Goal: Contribute content

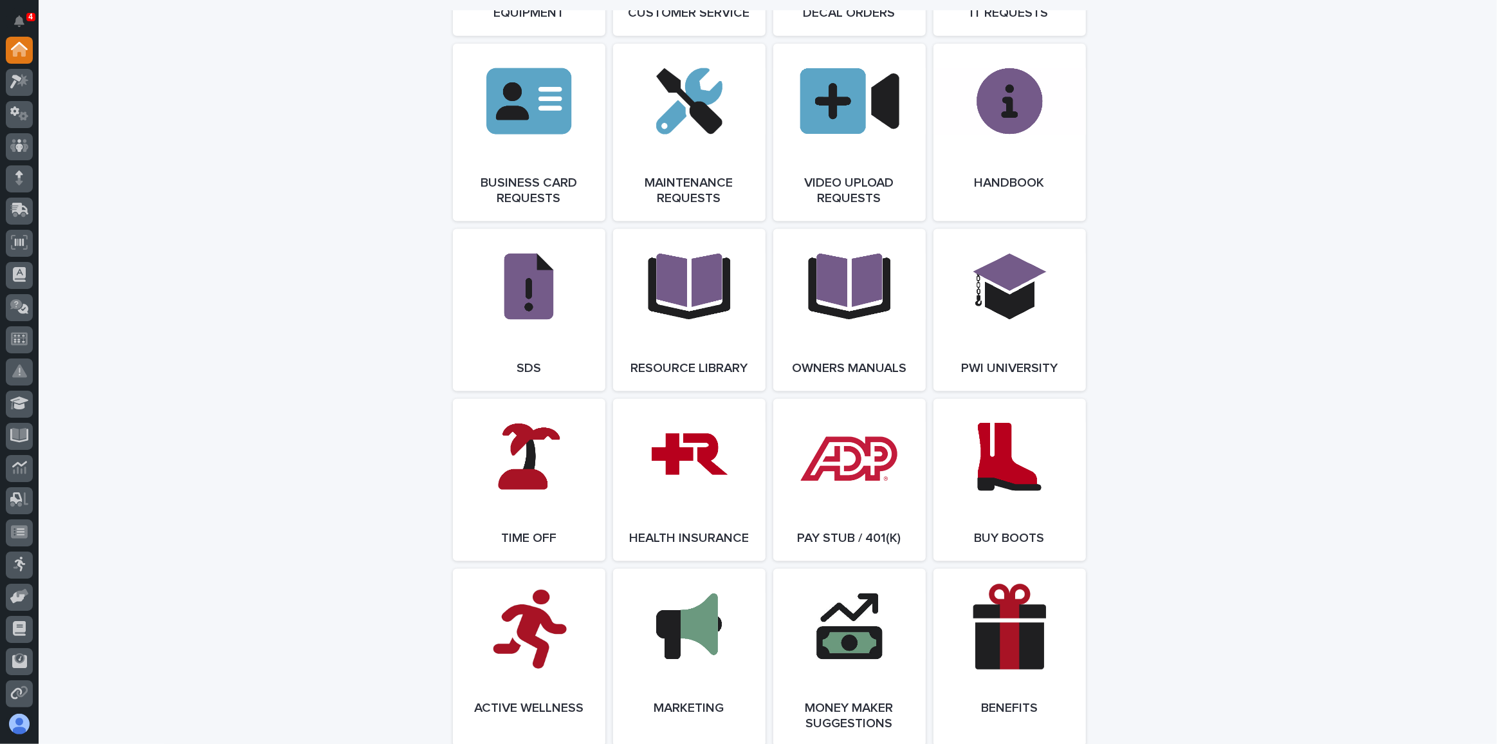
scroll to position [1950, 0]
click at [694, 309] on link "Open Link" at bounding box center [689, 309] width 153 height 162
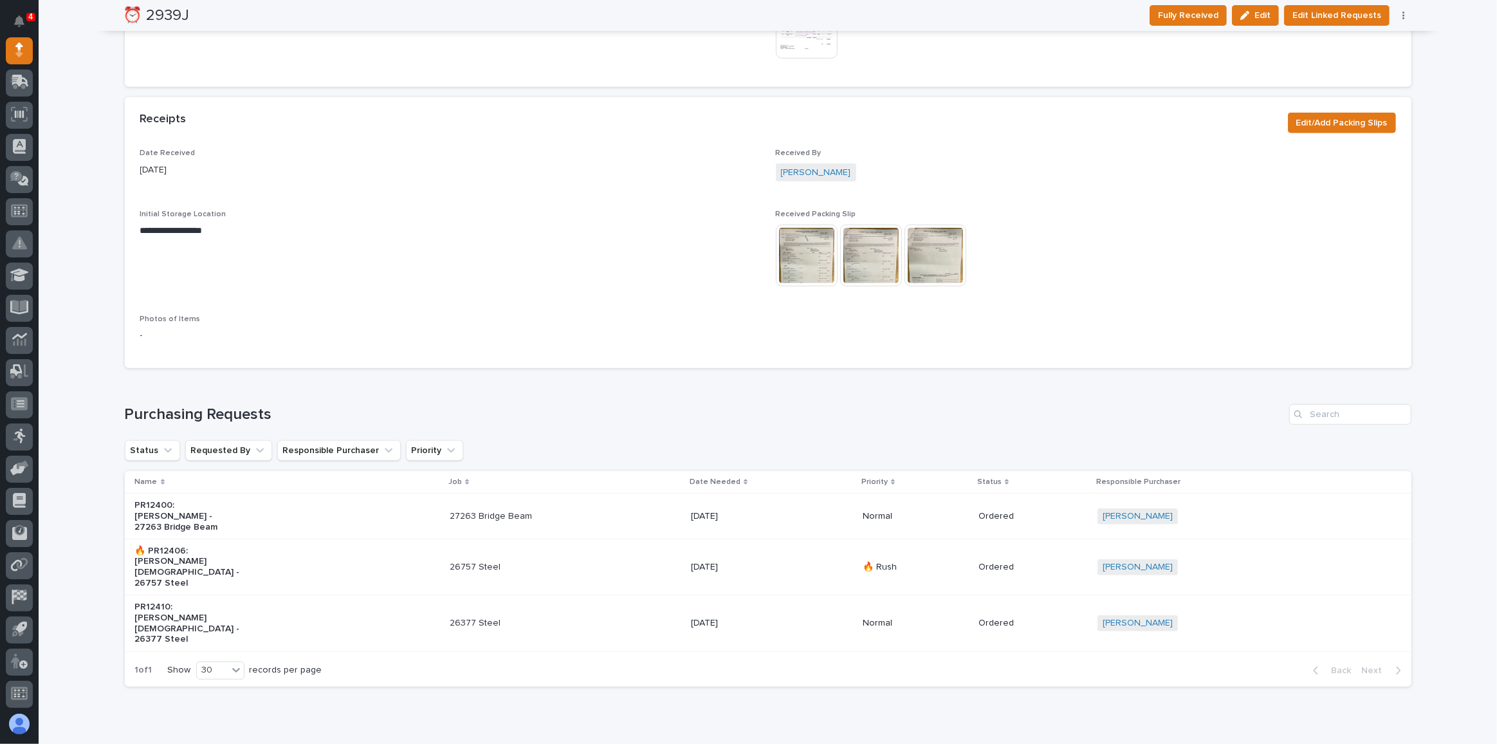
scroll to position [883, 0]
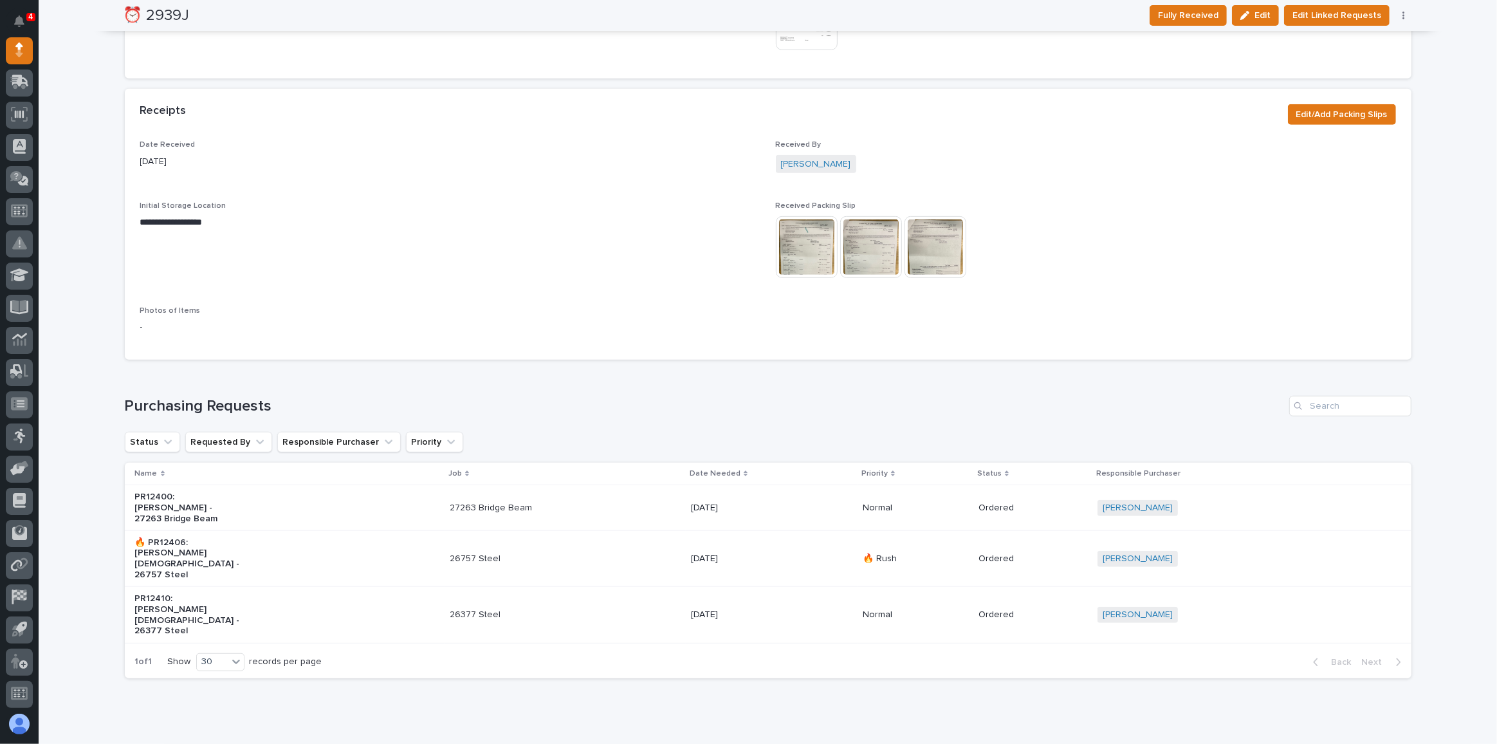
click at [473, 503] on p "27263 Bridge Beam" at bounding box center [503, 508] width 107 height 11
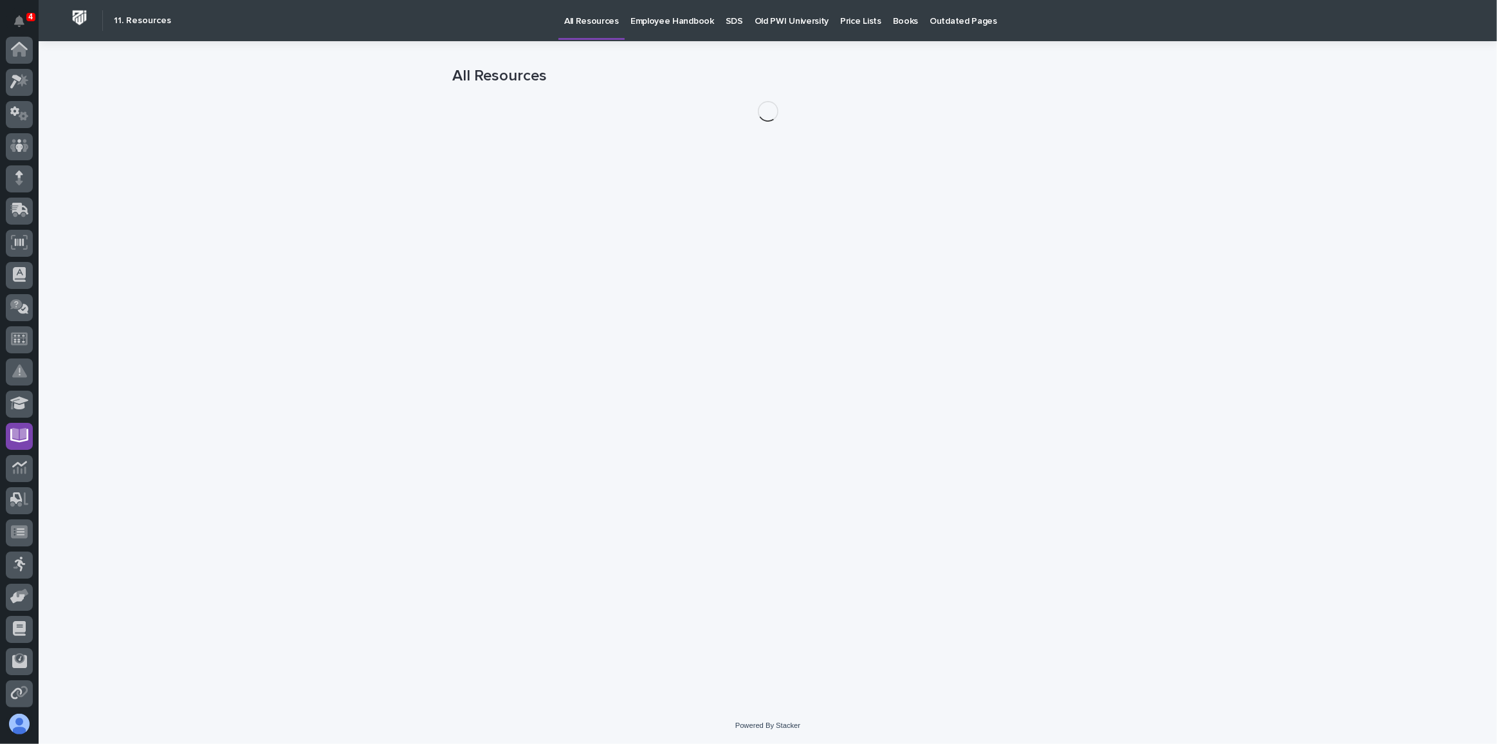
scroll to position [130, 0]
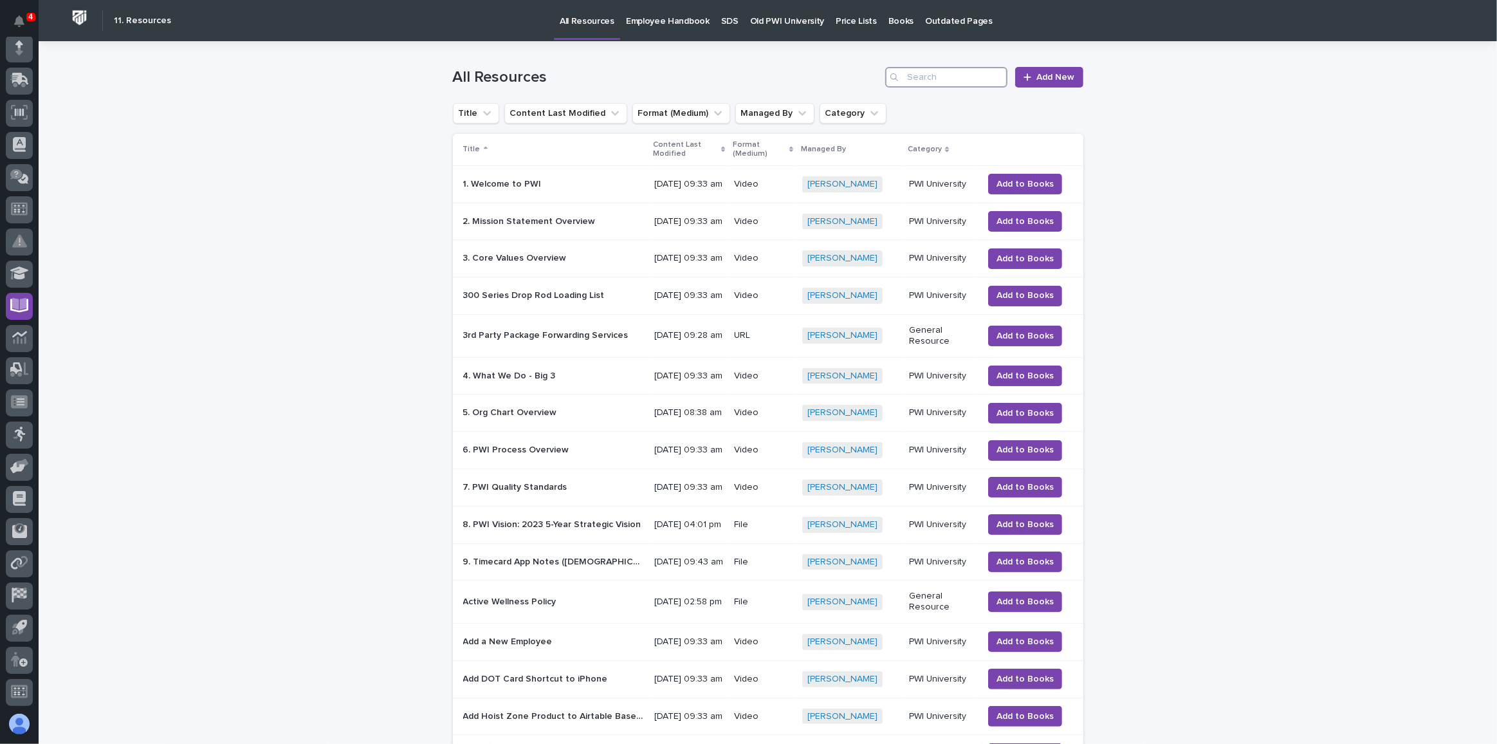
click at [946, 75] on input "Search" at bounding box center [946, 77] width 122 height 21
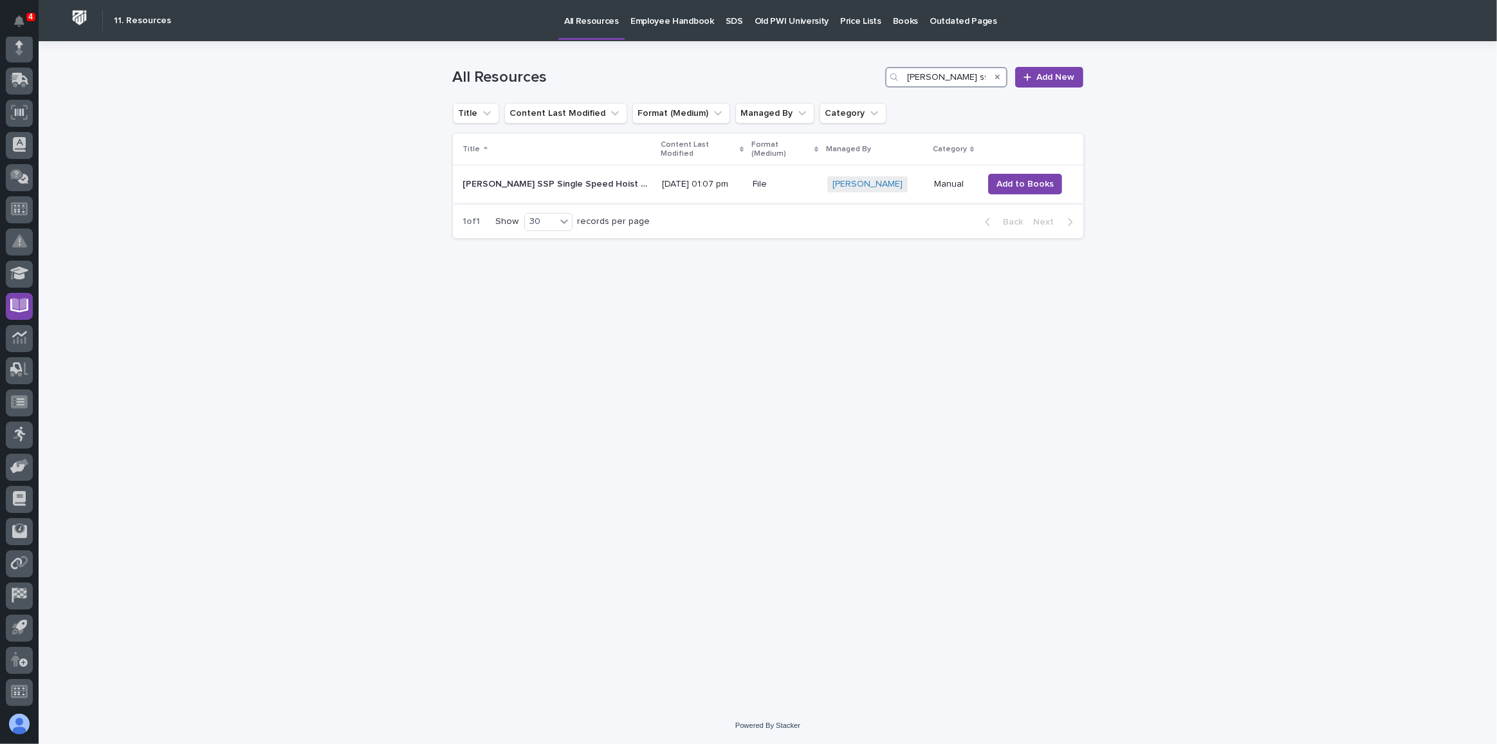
type input "starke ssp"
click at [534, 176] on p "Starke SSP Single Speed Hoist OM 2.0" at bounding box center [559, 183] width 192 height 14
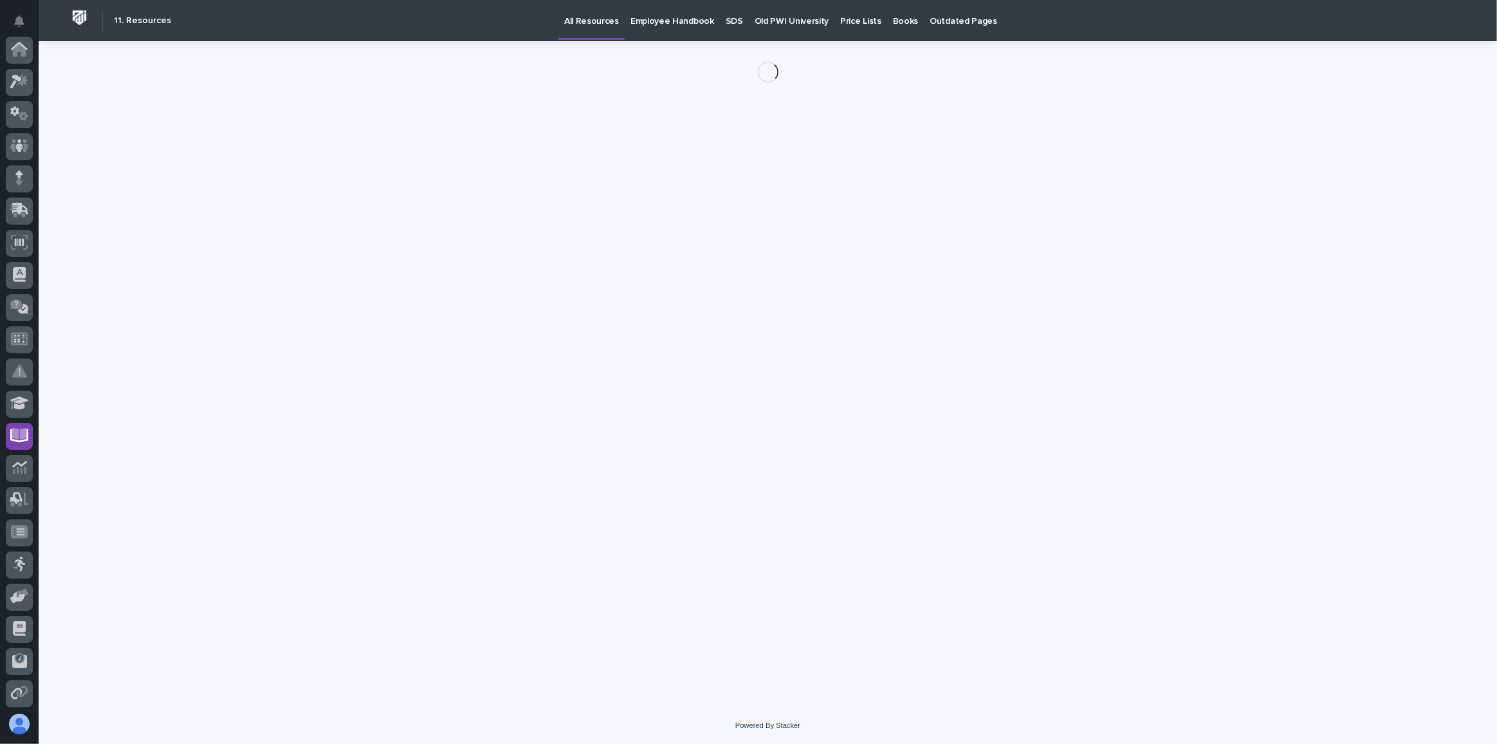
scroll to position [130, 0]
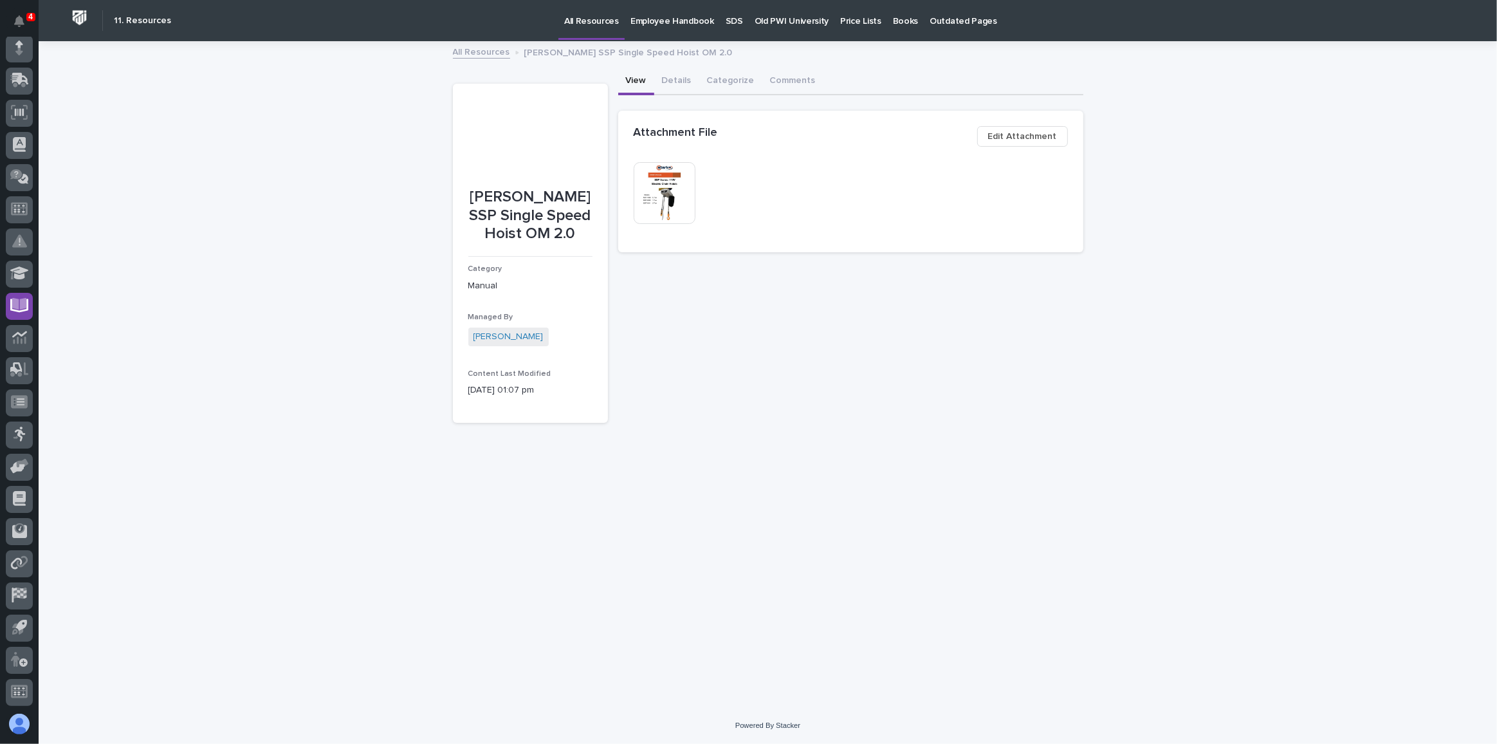
click at [1026, 134] on span "Edit Attachment" at bounding box center [1022, 136] width 69 height 15
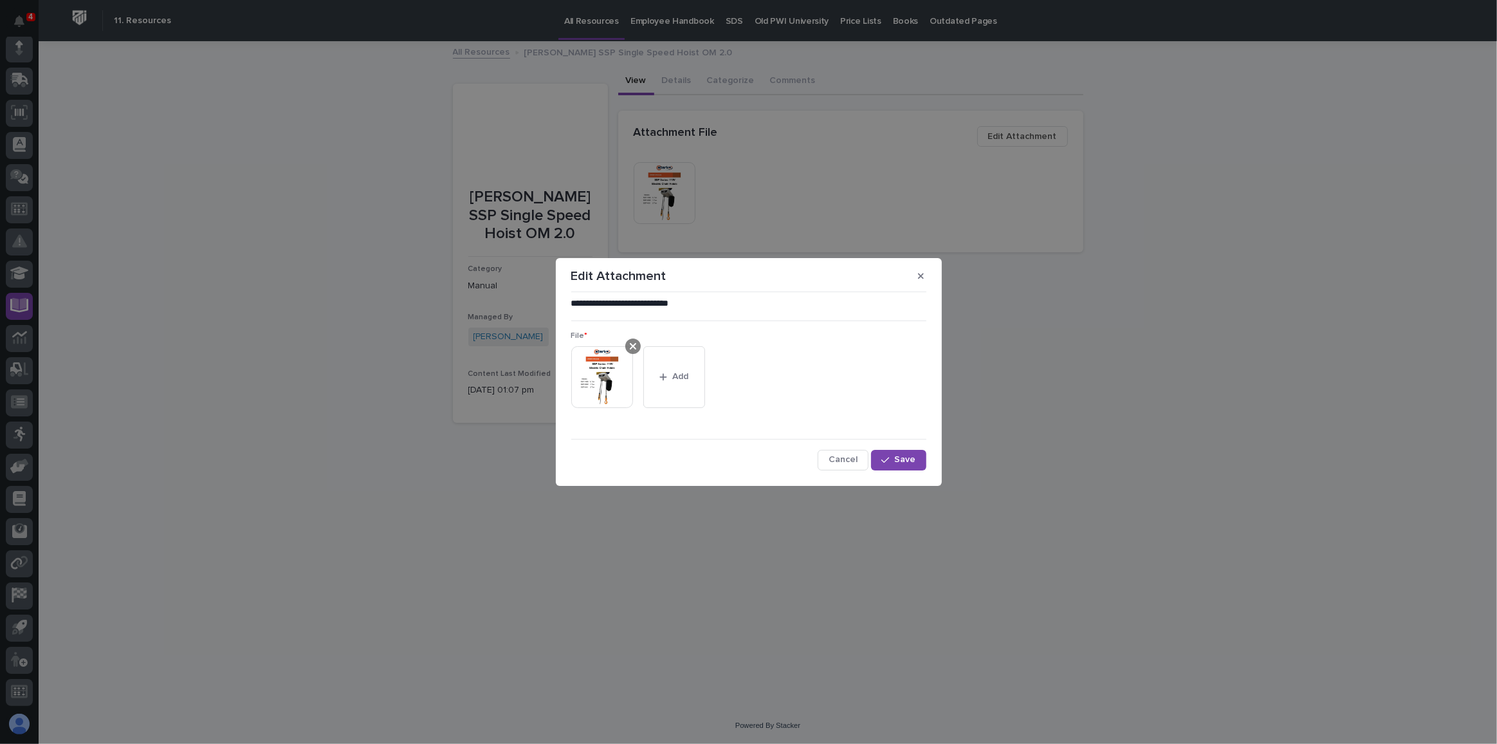
click at [633, 343] on icon at bounding box center [633, 346] width 6 height 10
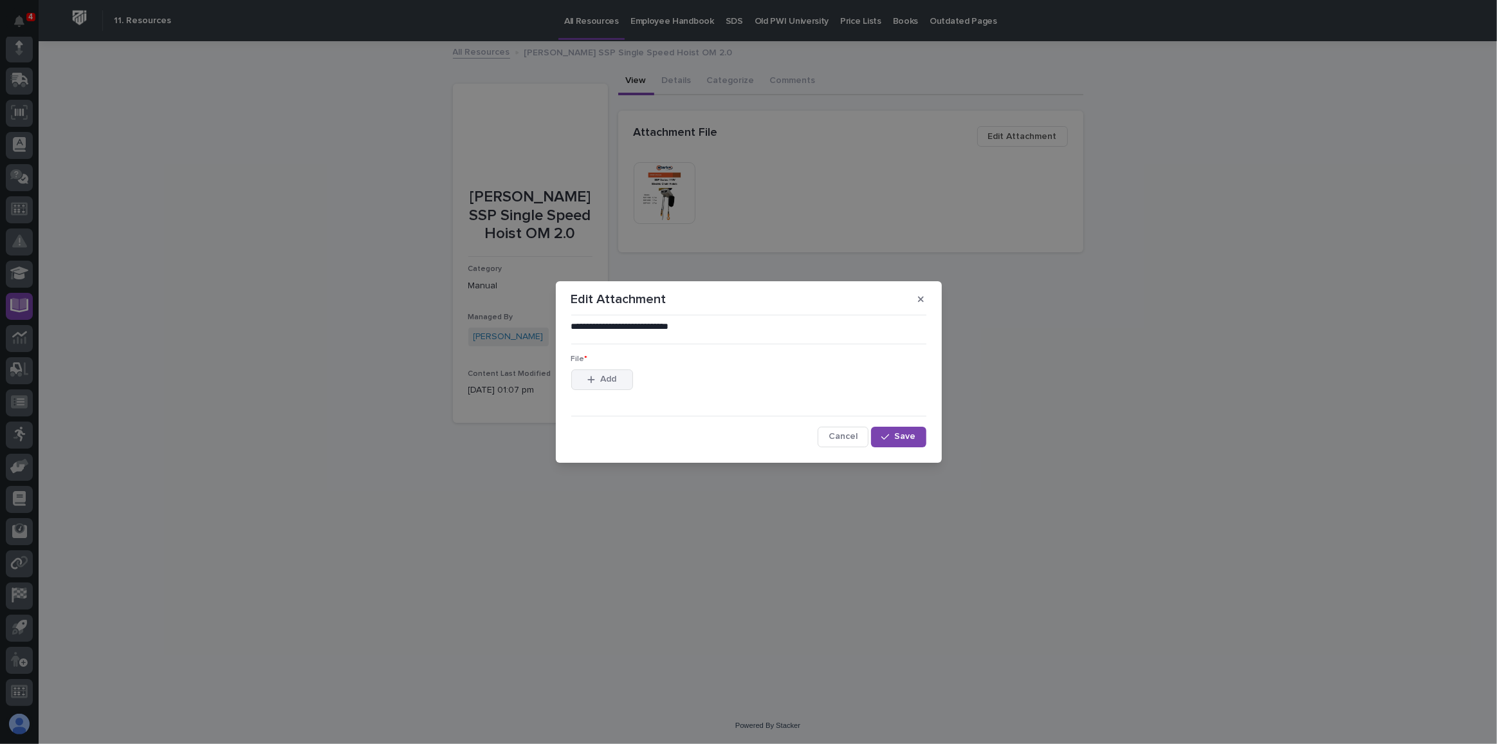
click at [604, 377] on span "Add" at bounding box center [608, 379] width 16 height 12
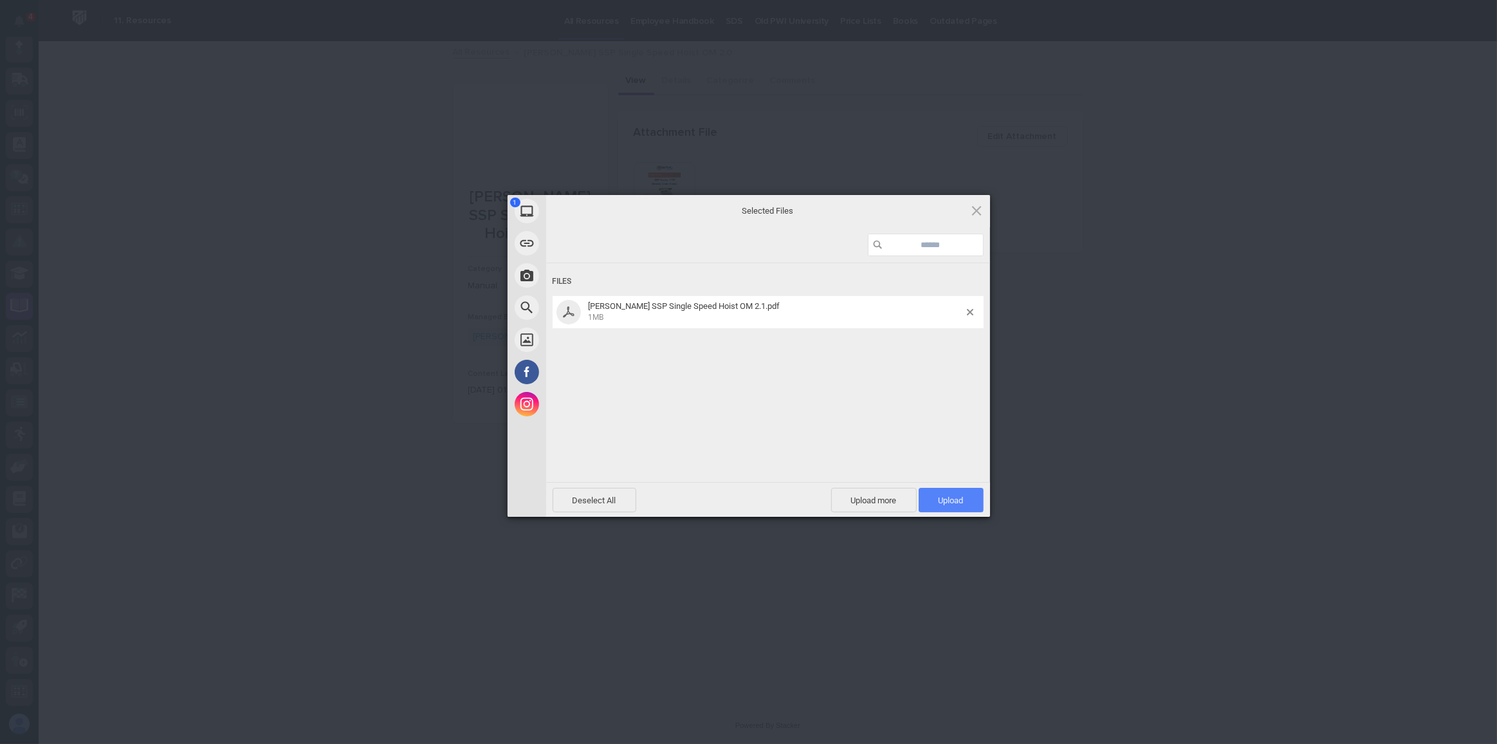
click at [951, 493] on span "Upload 1" at bounding box center [951, 500] width 65 height 24
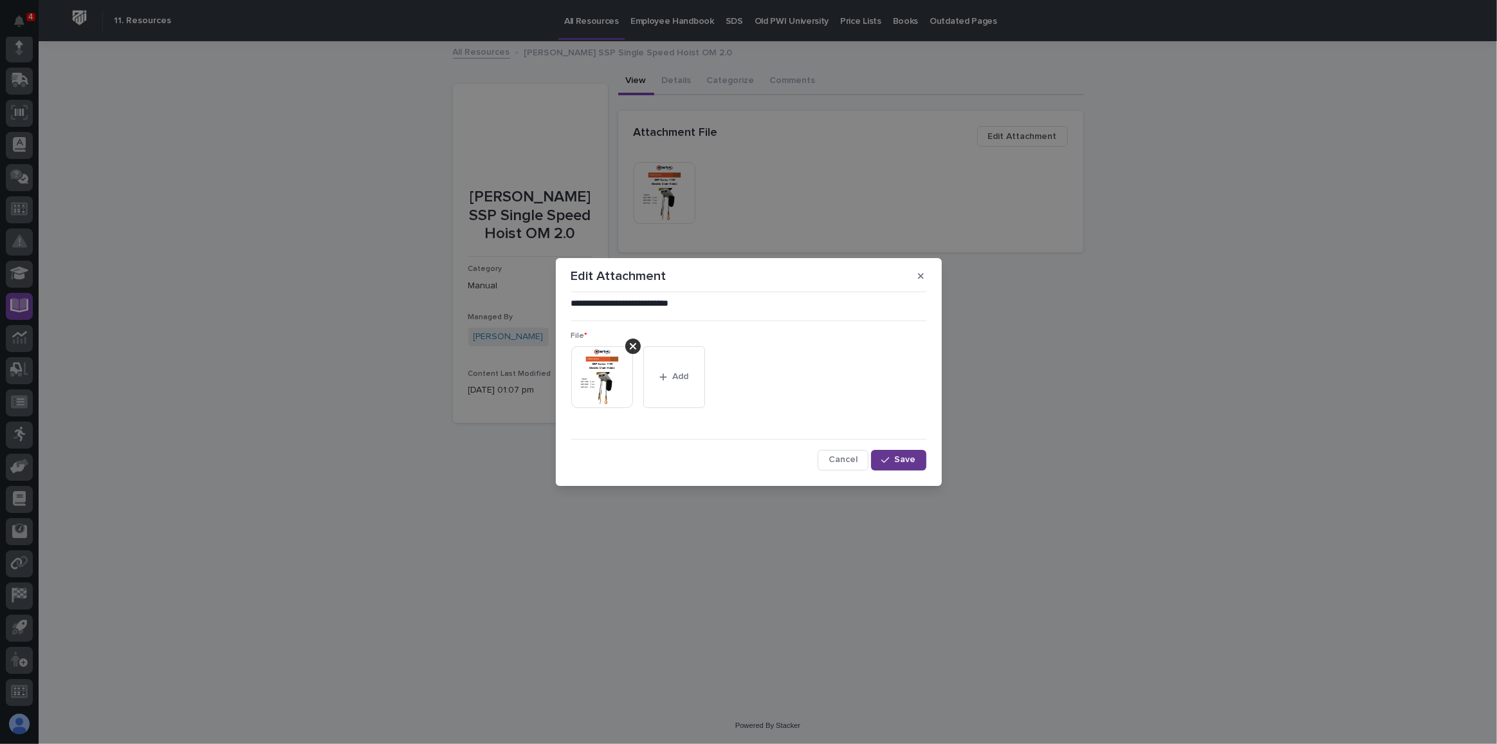
click at [903, 456] on span "Save" at bounding box center [905, 460] width 21 height 12
